Goal: Task Accomplishment & Management: Use online tool/utility

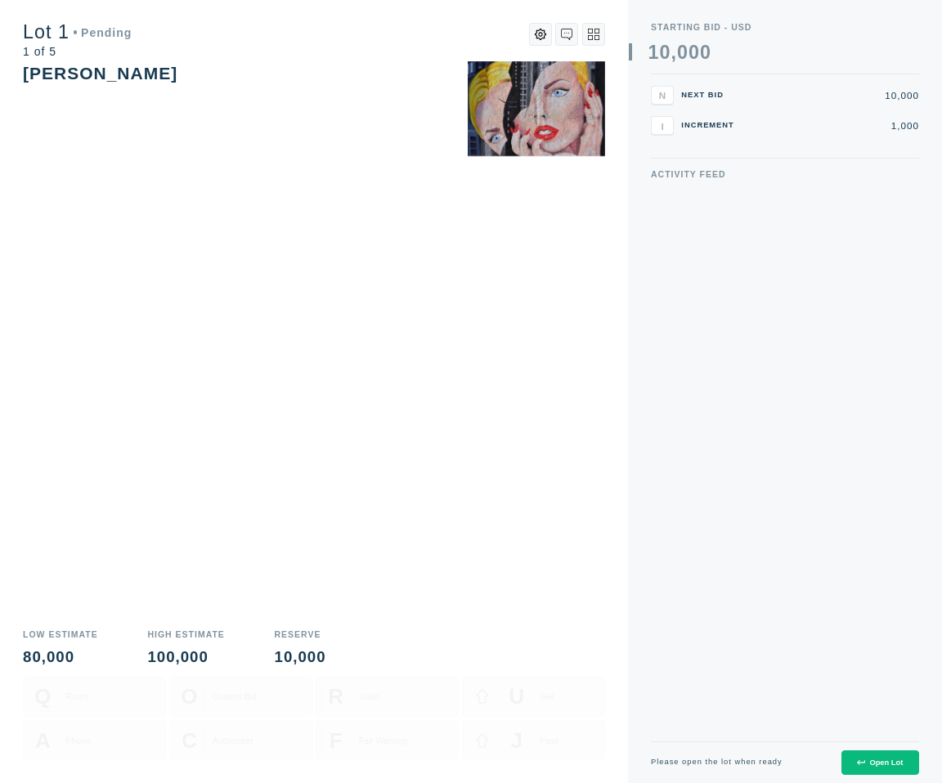
click at [874, 762] on div "Open Lot" at bounding box center [880, 763] width 46 height 8
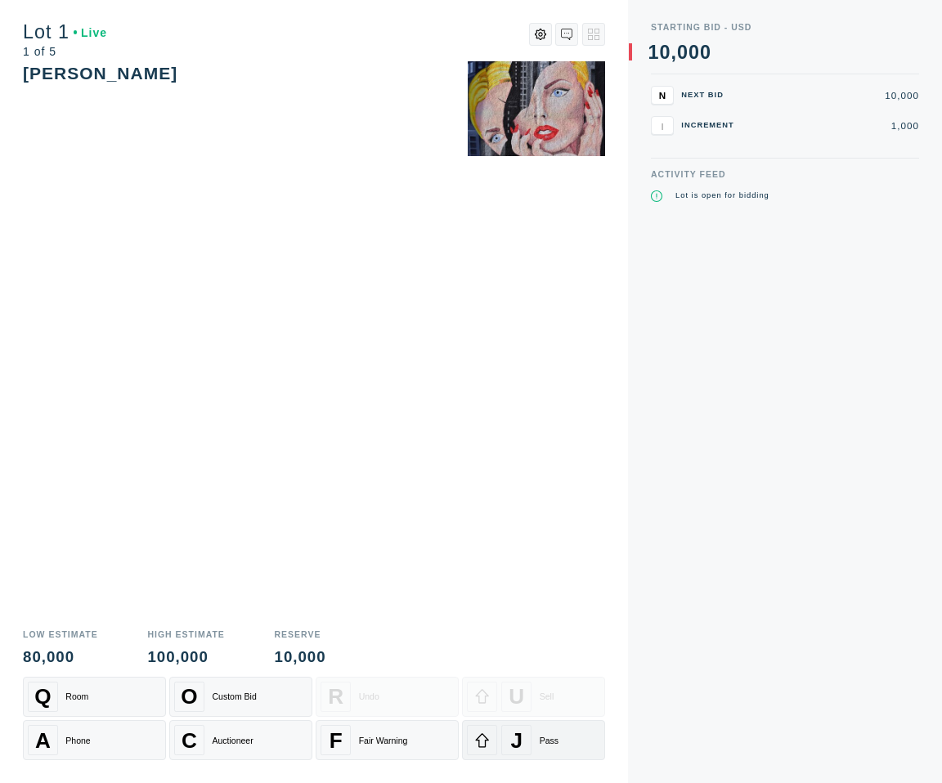
click at [537, 748] on div "J Pass" at bounding box center [533, 740] width 133 height 30
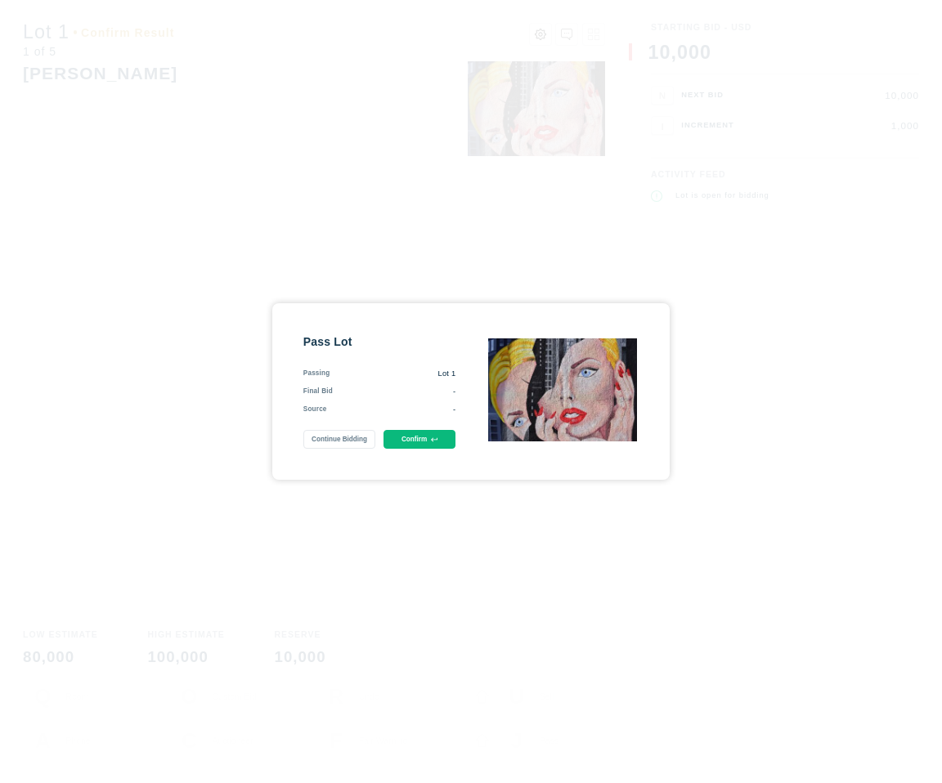
click at [420, 434] on button "Confirm" at bounding box center [420, 439] width 73 height 19
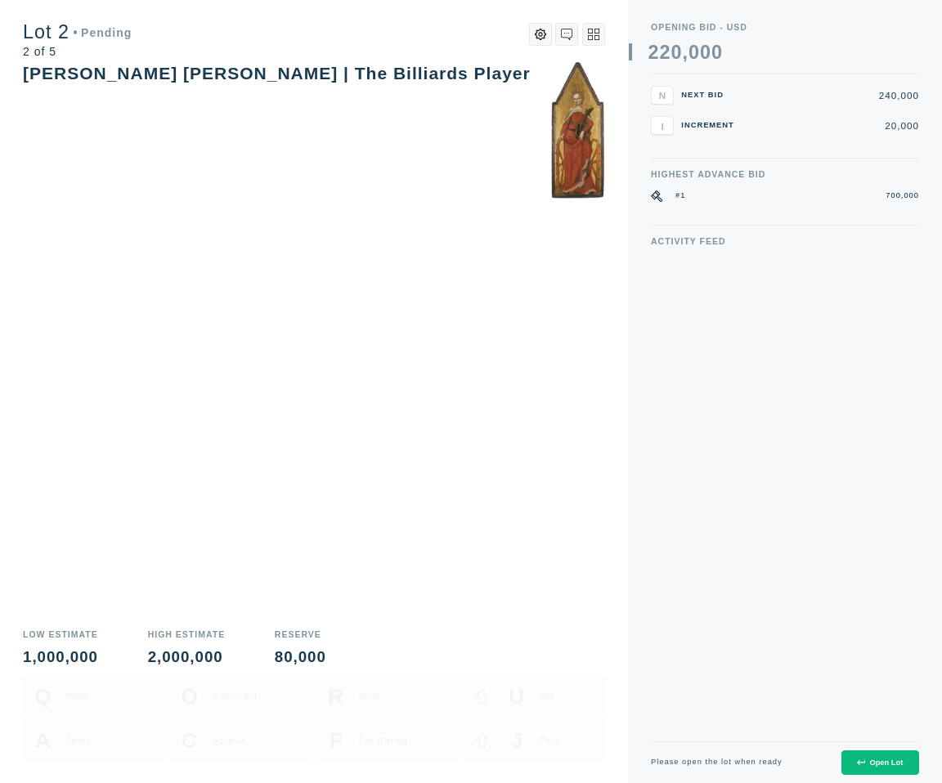
click at [878, 765] on div "Open Lot" at bounding box center [880, 763] width 46 height 8
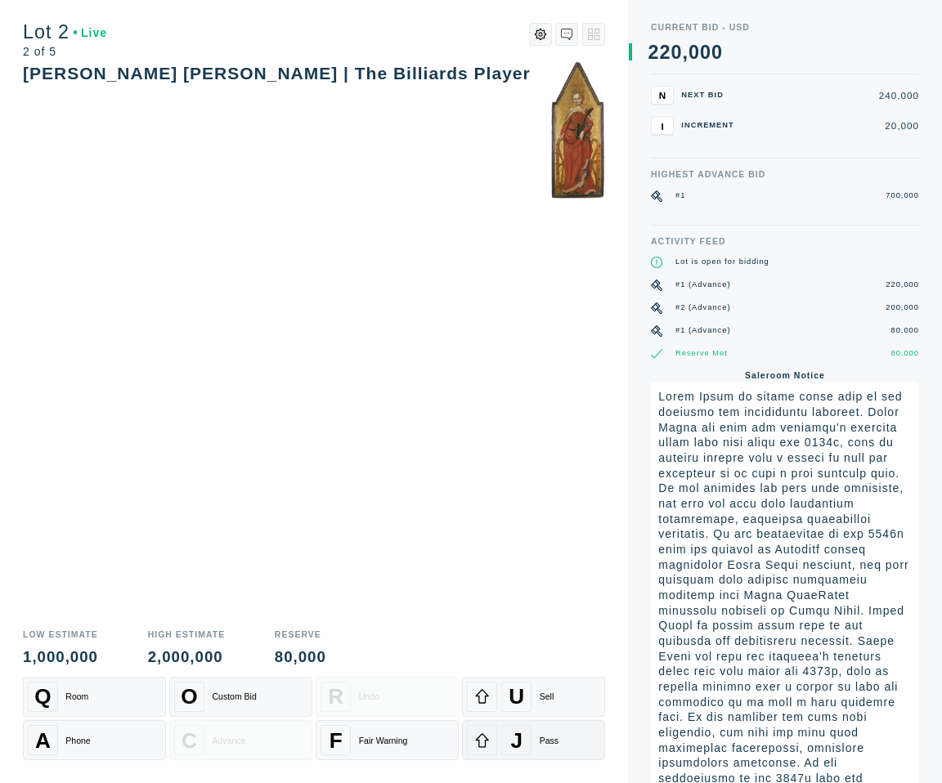
click at [541, 746] on div "J Pass" at bounding box center [533, 740] width 133 height 30
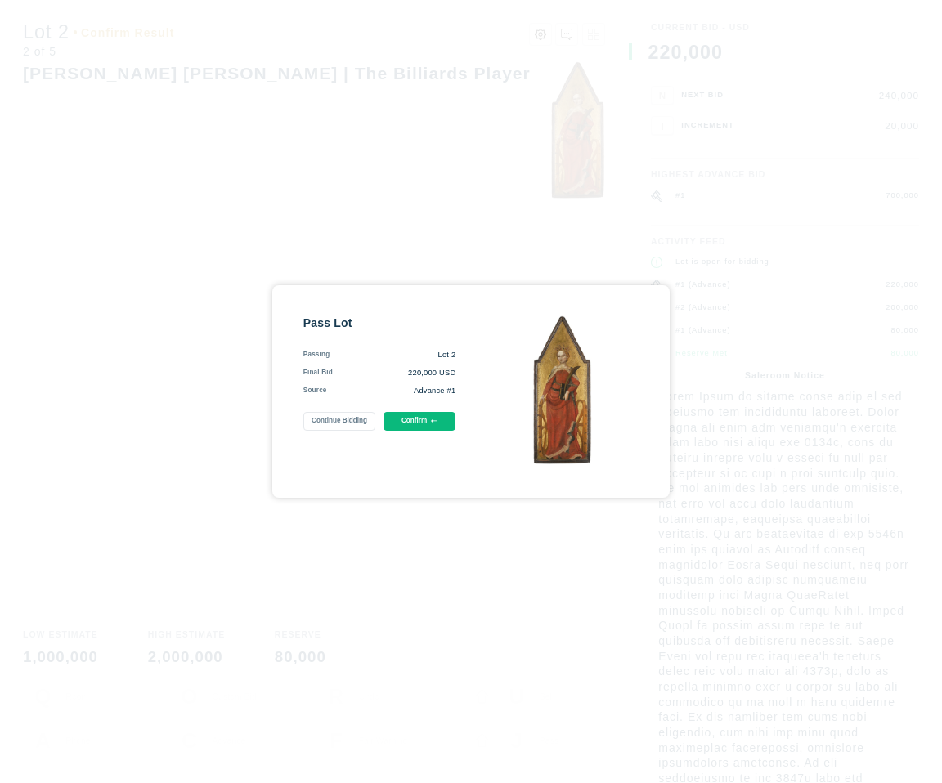
click at [405, 453] on div "Pass Lot Passing Lot 2 Final Bid 220,000 USD Source Advance #1 Continue Bidding…" at bounding box center [379, 392] width 153 height 152
click at [412, 424] on button "Confirm" at bounding box center [420, 421] width 73 height 19
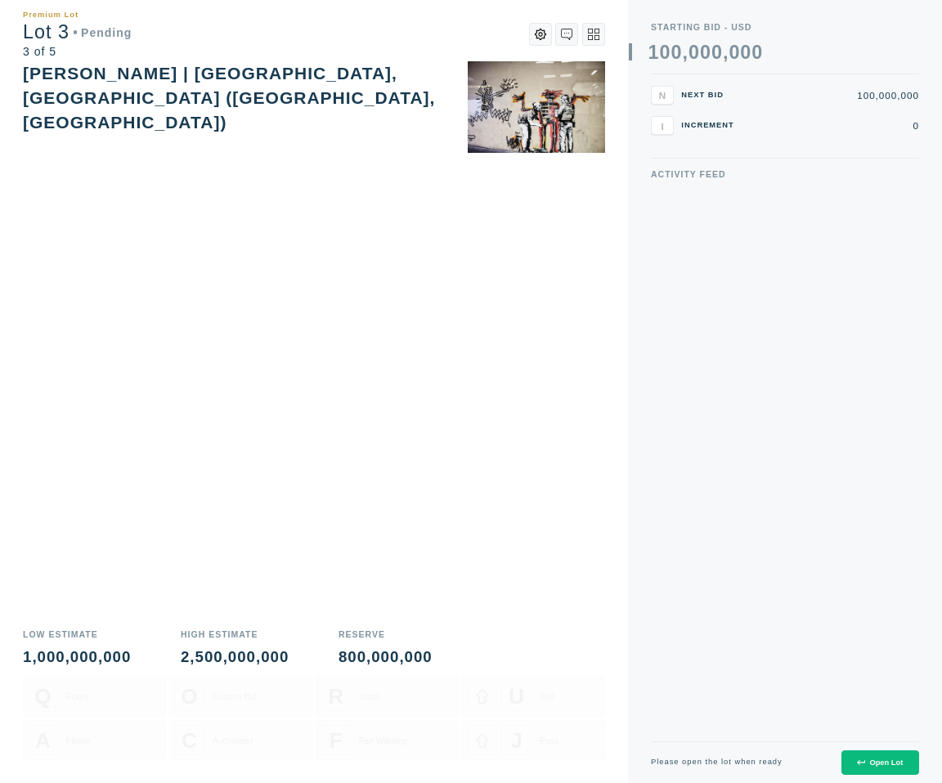
click at [881, 775] on button "Open Lot" at bounding box center [880, 763] width 78 height 25
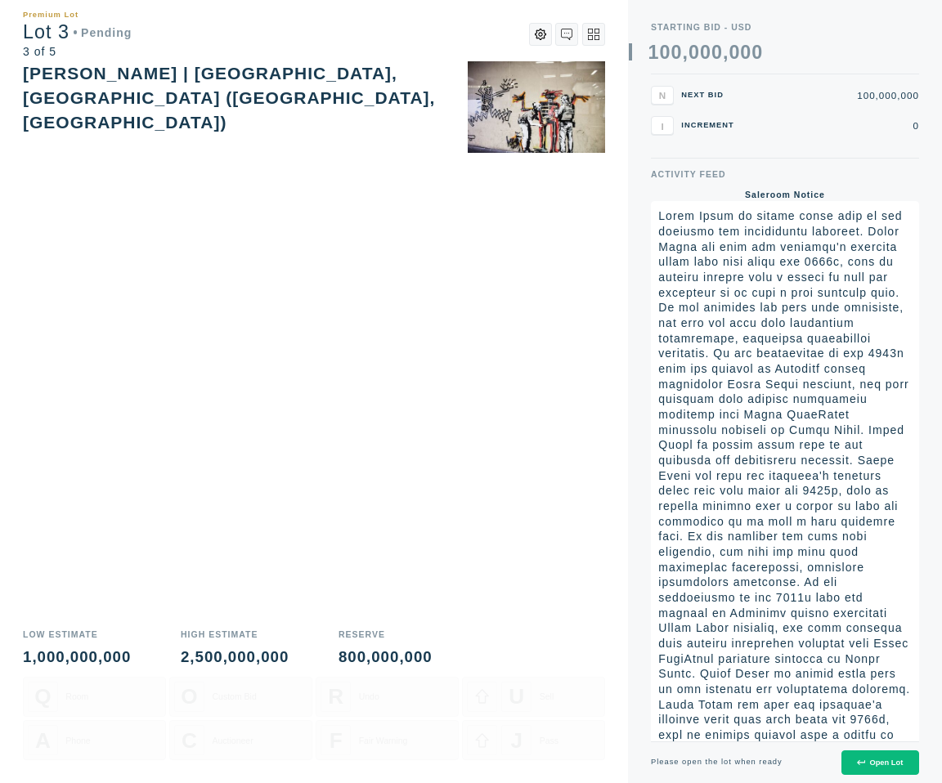
click at [869, 765] on div "Open Lot" at bounding box center [880, 763] width 46 height 8
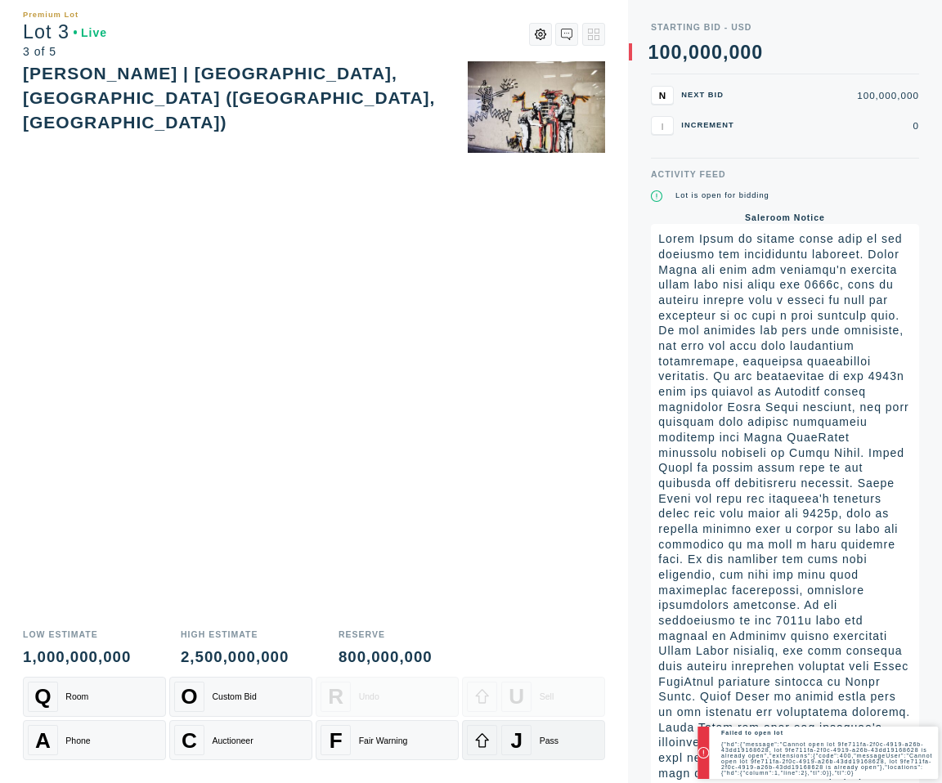
click at [553, 744] on div "Pass" at bounding box center [549, 741] width 19 height 10
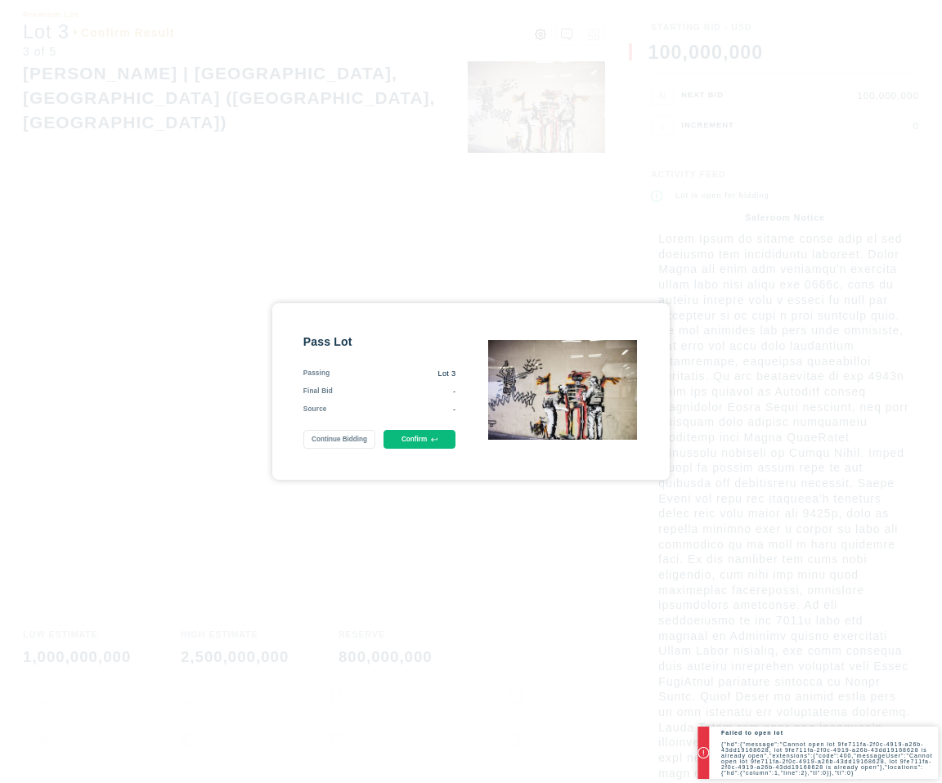
click at [423, 446] on button "Confirm" at bounding box center [420, 439] width 73 height 19
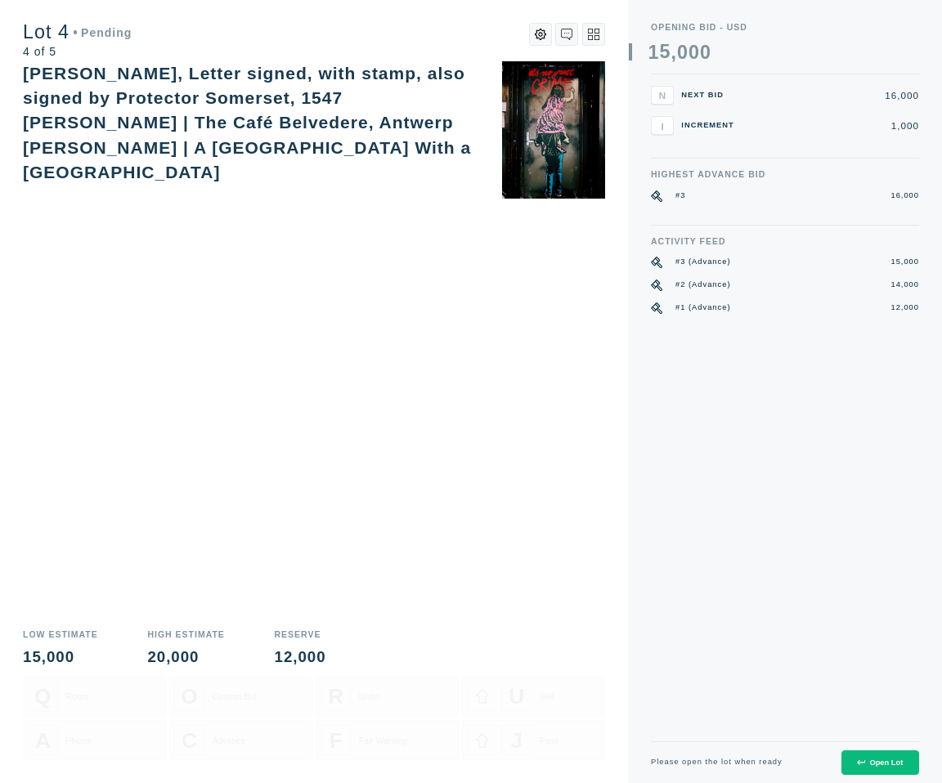
click at [858, 764] on icon at bounding box center [860, 762] width 7 height 7
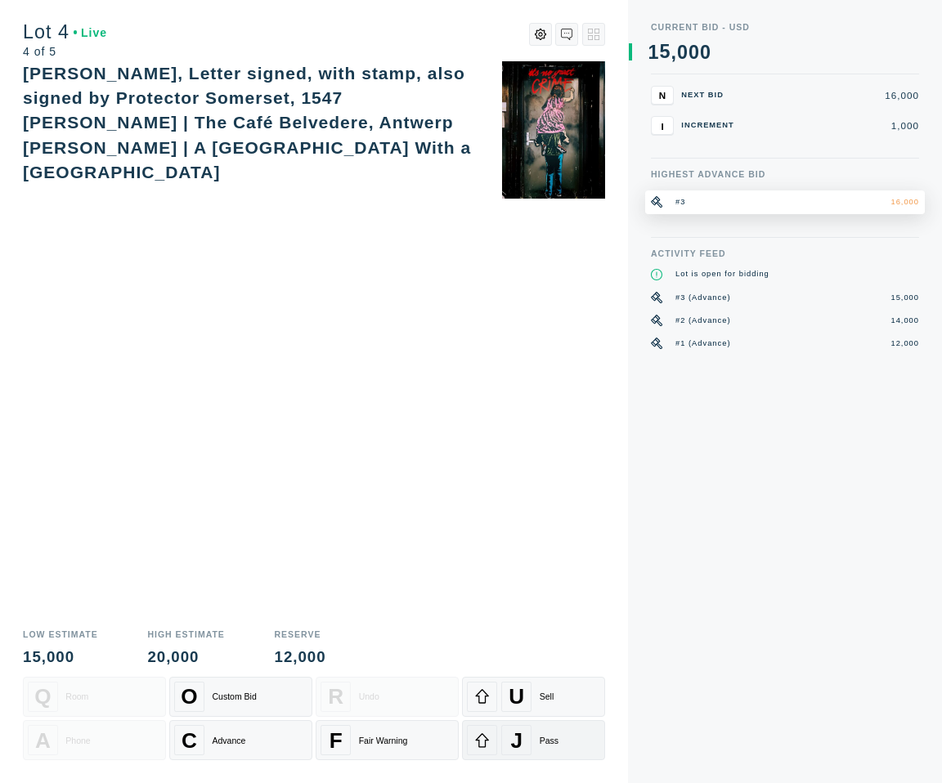
click at [530, 733] on div "J" at bounding box center [516, 740] width 30 height 30
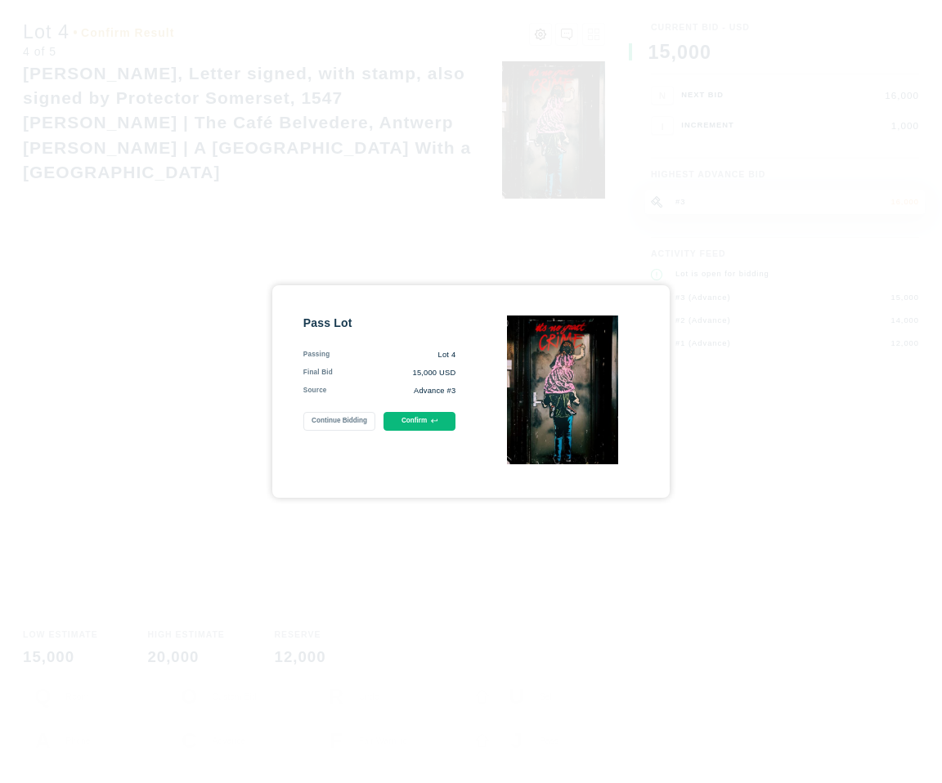
click at [423, 421] on button "Confirm" at bounding box center [420, 421] width 73 height 19
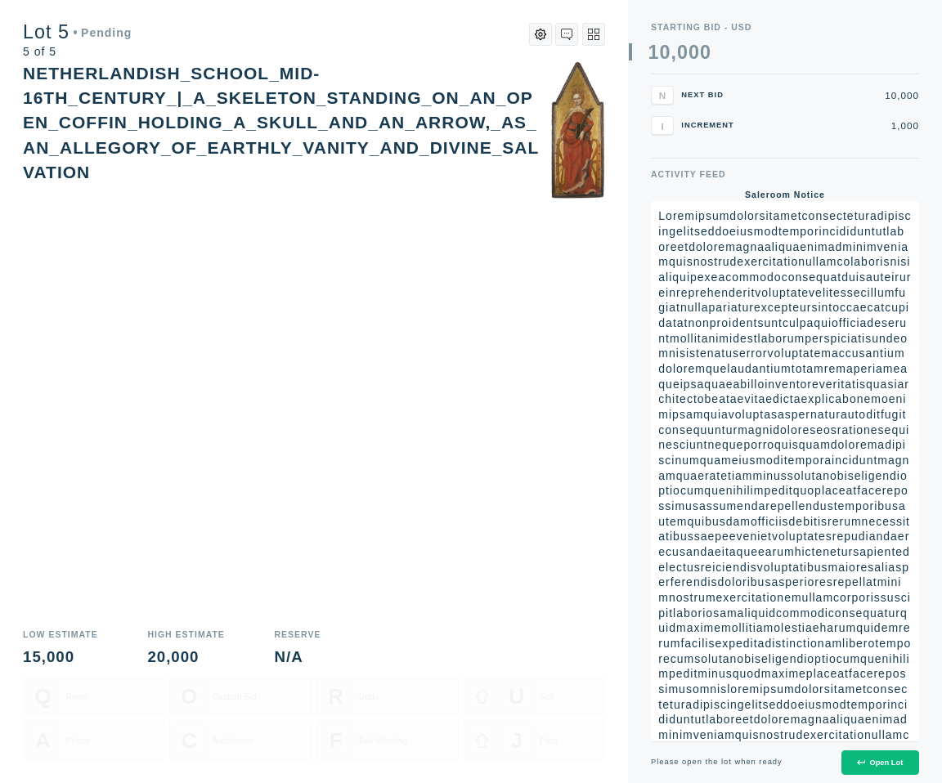
click at [878, 761] on div "Open Lot" at bounding box center [880, 763] width 46 height 8
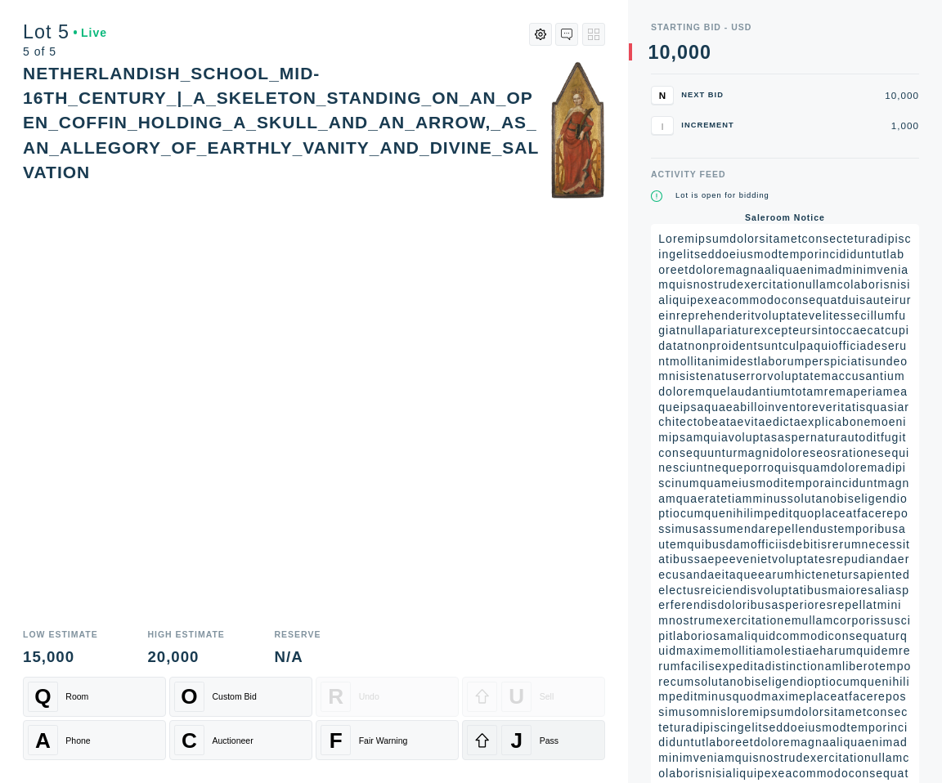
click at [511, 734] on span "J" at bounding box center [517, 740] width 12 height 25
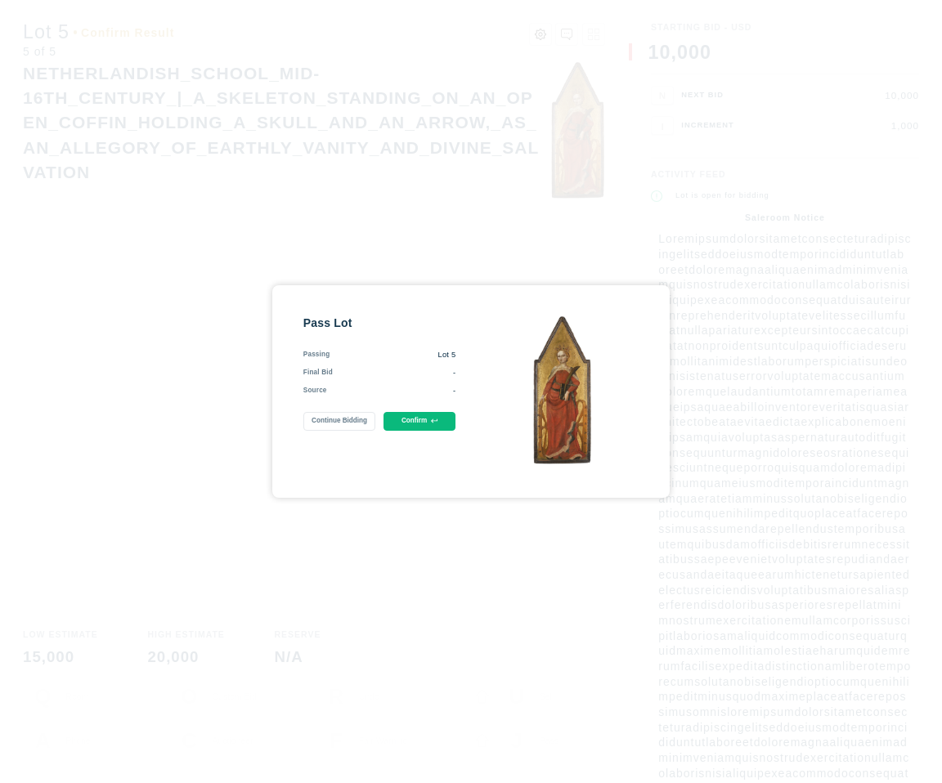
click at [429, 418] on button "Confirm" at bounding box center [420, 421] width 73 height 19
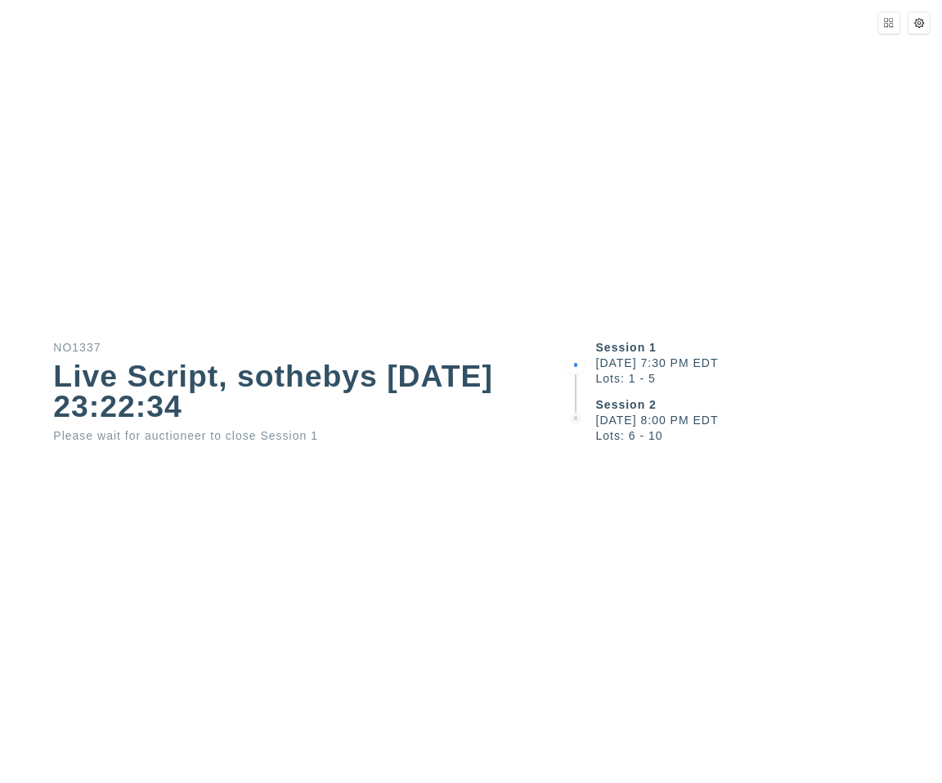
click at [779, 657] on div "Session 1 [DATE] 7:30 PM EDT Lots: 1 - 5 Session 2 [DATE] 8:00 PM EDT Lots: 6 -…" at bounding box center [753, 391] width 377 height 783
